Goal: Transaction & Acquisition: Obtain resource

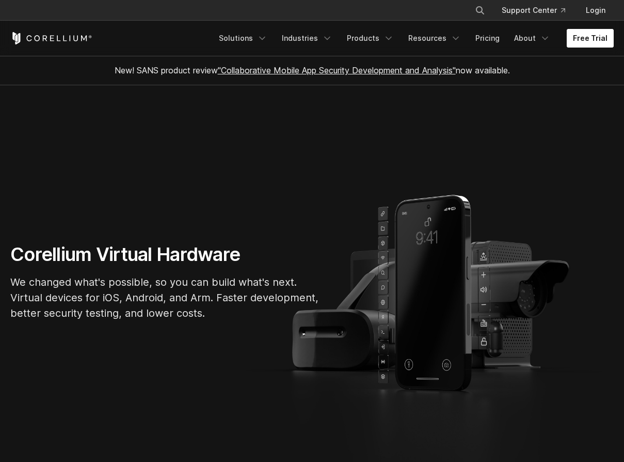
click at [594, 36] on link "Free Trial" at bounding box center [590, 38] width 47 height 19
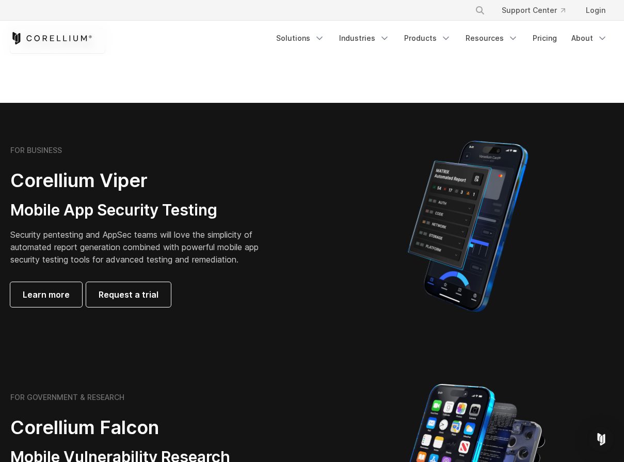
scroll to position [229, 0]
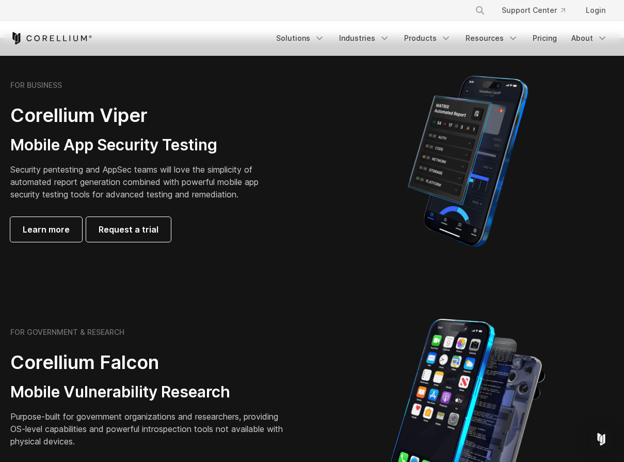
click at [129, 211] on div "FOR BUSINESS Corellium Viper Mobile App Security Testing Security pentesting an…" at bounding box center [148, 161] width 277 height 161
drag, startPoint x: 136, startPoint y: 228, endPoint x: 138, endPoint y: 238, distance: 9.5
click at [137, 228] on span "Request a trial" at bounding box center [129, 229] width 60 height 12
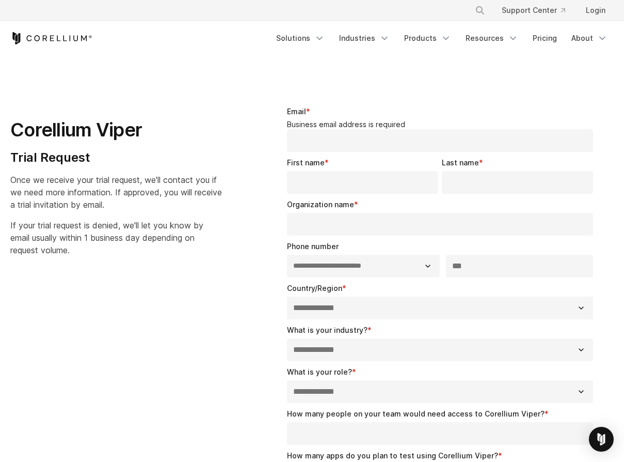
select select "**"
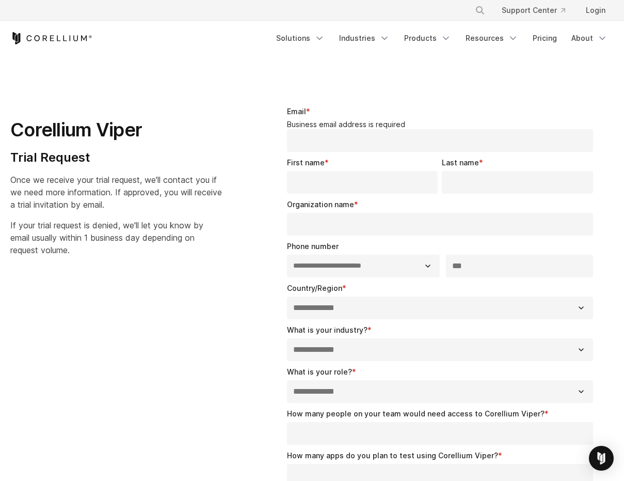
click at [52, 45] on div "Free Trial Solutions" at bounding box center [312, 38] width 604 height 35
click at [77, 35] on icon "Corellium Home" at bounding box center [51, 38] width 82 height 12
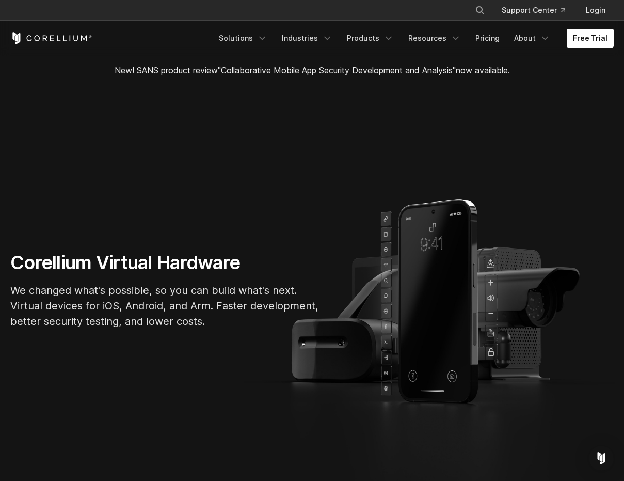
click at [575, 39] on link "Free Trial" at bounding box center [590, 38] width 47 height 19
